Goal: Task Accomplishment & Management: Use online tool/utility

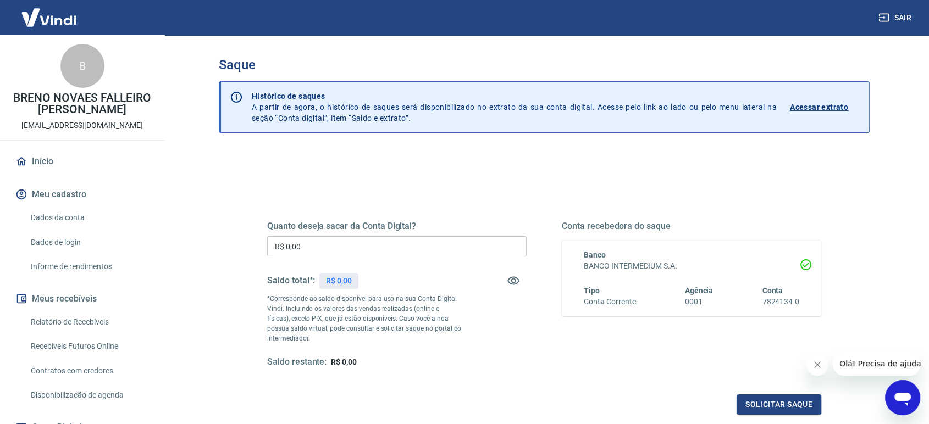
click at [366, 246] on input "R$ 0,00" at bounding box center [396, 246] width 259 height 20
type input "R$ 141,44"
click at [788, 407] on button "Solicitar saque" at bounding box center [778, 405] width 85 height 20
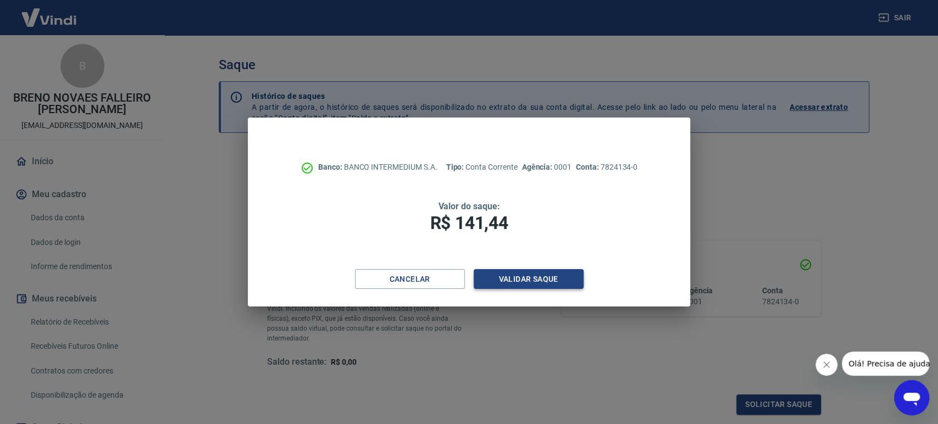
click at [510, 281] on button "Validar saque" at bounding box center [529, 279] width 110 height 20
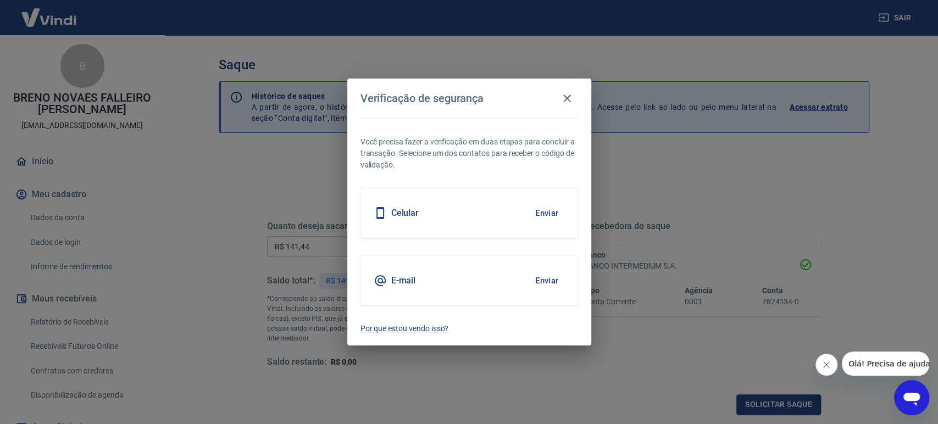
click at [544, 213] on button "Enviar" at bounding box center [547, 213] width 36 height 23
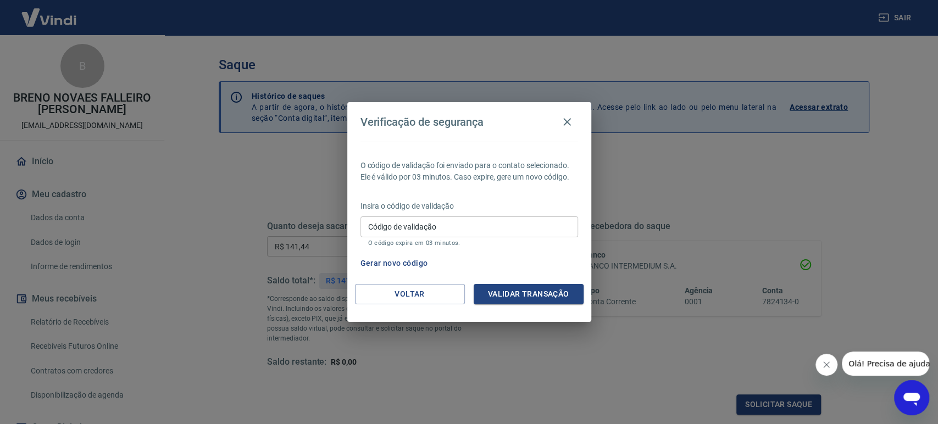
click at [537, 228] on input "Código de validação" at bounding box center [470, 227] width 218 height 20
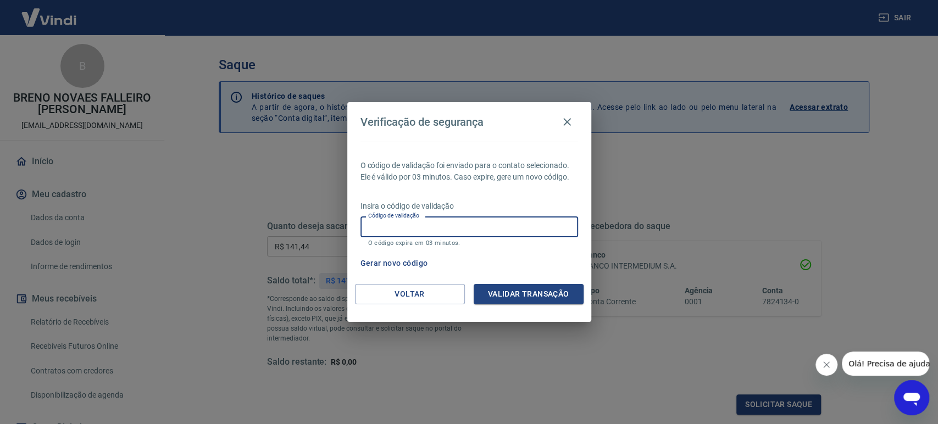
click at [524, 234] on input "Código de validação" at bounding box center [470, 227] width 218 height 20
type input "940354"
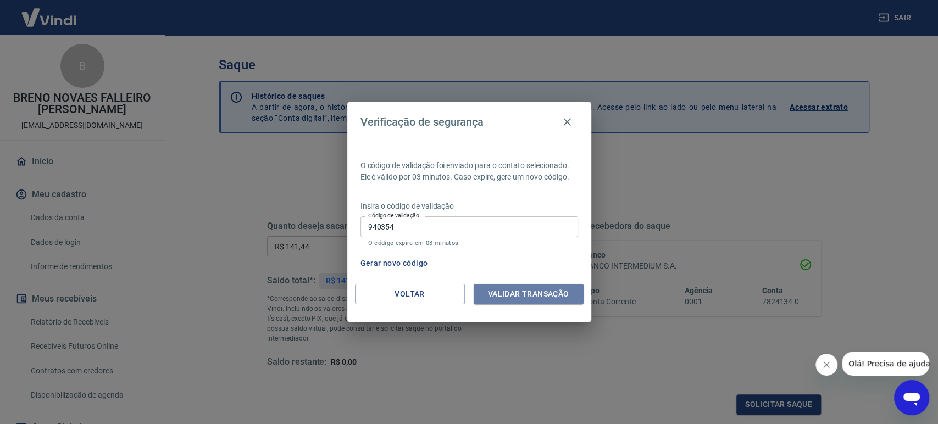
click at [537, 286] on button "Validar transação" at bounding box center [529, 294] width 110 height 20
